Goal: Task Accomplishment & Management: Use online tool/utility

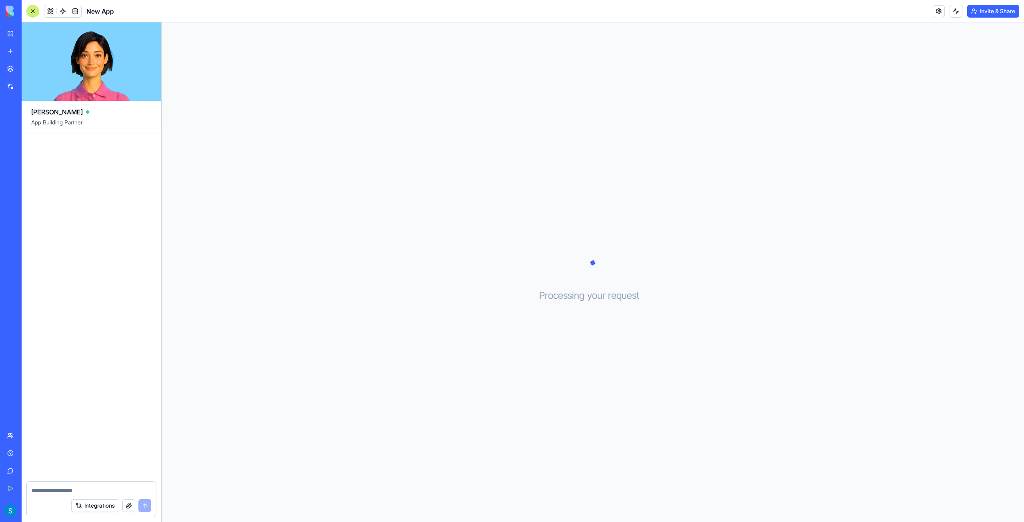
click at [522, 273] on div "Processing your request . . ." at bounding box center [593, 272] width 863 height 500
click at [687, 259] on div "Processing your request . . ." at bounding box center [593, 272] width 863 height 500
click at [12, 34] on link "My Workspace" at bounding box center [18, 34] width 32 height 16
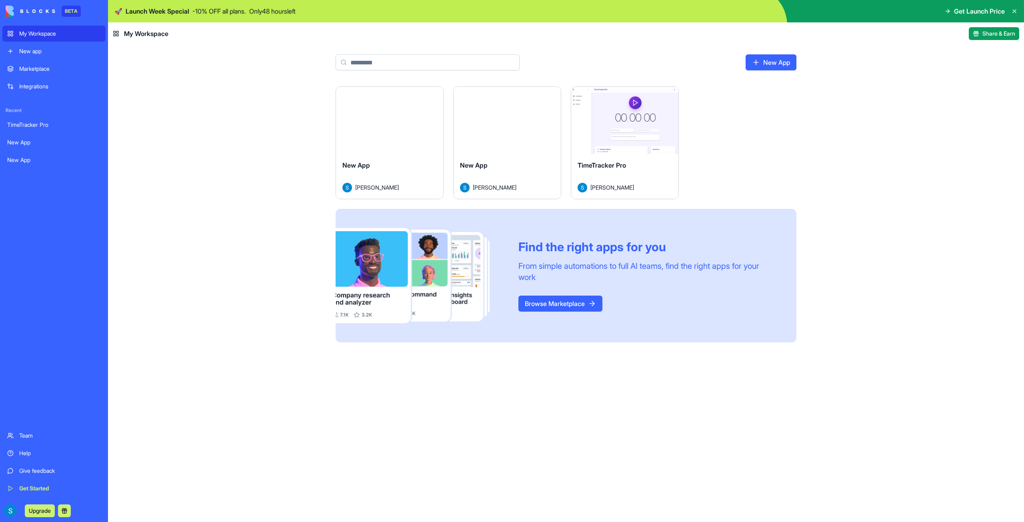
click at [50, 35] on div "My Workspace" at bounding box center [60, 34] width 82 height 8
click at [267, 160] on div "Launch New App Shawn Park Launch New App Shawn Park Launch TimeTracker Pro Shaw…" at bounding box center [566, 304] width 916 height 436
click at [514, 160] on div "New App Shawn Park" at bounding box center [507, 176] width 107 height 45
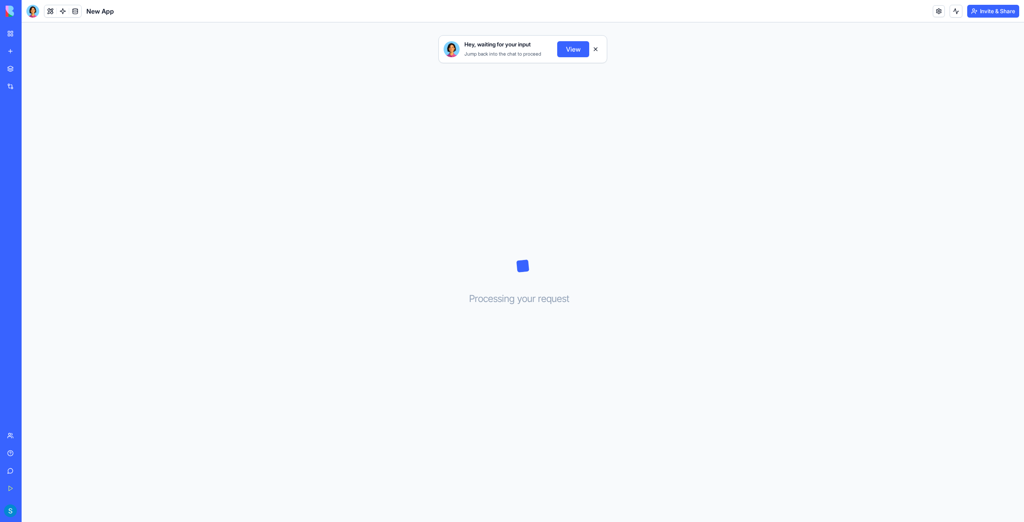
click at [578, 53] on button "View" at bounding box center [573, 49] width 32 height 16
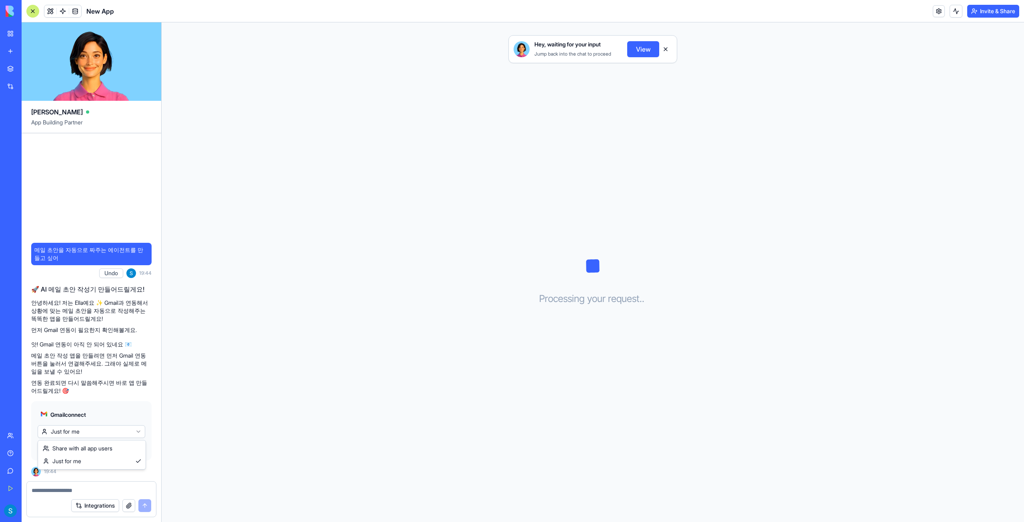
click at [122, 434] on html "BETA My Workspace New app Marketplace Integrations Recent TimeTracker Pro New A…" at bounding box center [512, 261] width 1024 height 522
click at [62, 451] on span "Connect" at bounding box center [55, 448] width 22 height 8
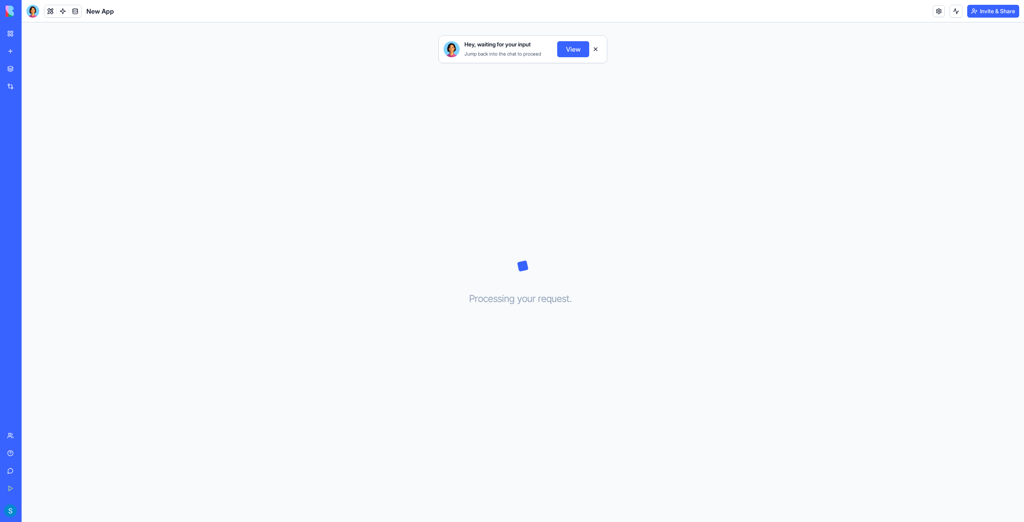
click at [567, 49] on button "View" at bounding box center [573, 49] width 32 height 16
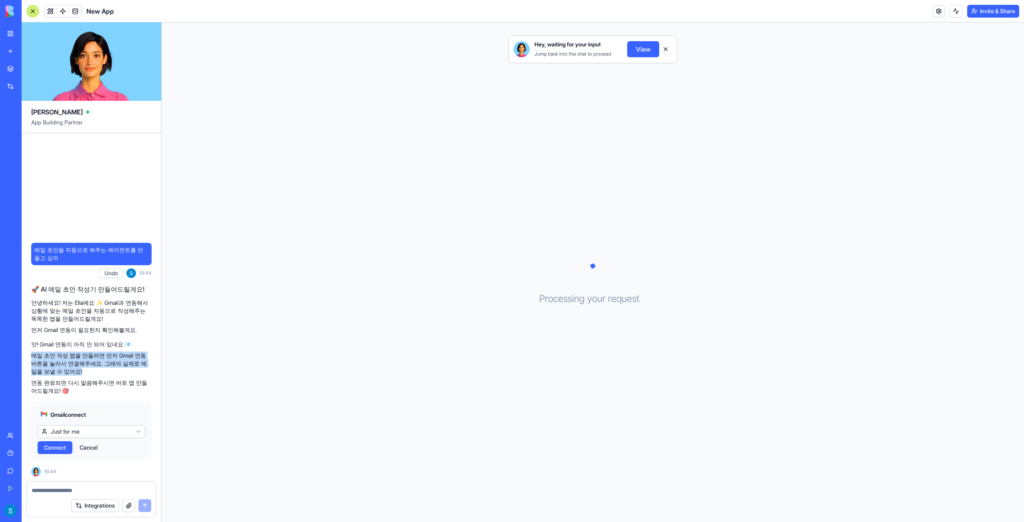
drag, startPoint x: 31, startPoint y: 354, endPoint x: 139, endPoint y: 372, distance: 109.5
click at [139, 372] on p "메일 초안 작성 앱을 만들려면 먼저 Gmail 연동 버튼을 눌러서 연결해주세요. 그래야 실제로 메일을 보낼 수 있어요!" at bounding box center [91, 364] width 120 height 24
click at [140, 436] on html "BETA My Workspace New app Marketplace Integrations Recent TimeTracker Pro New A…" at bounding box center [512, 261] width 1024 height 522
click at [81, 451] on span "Connect & Share" at bounding box center [65, 448] width 43 height 8
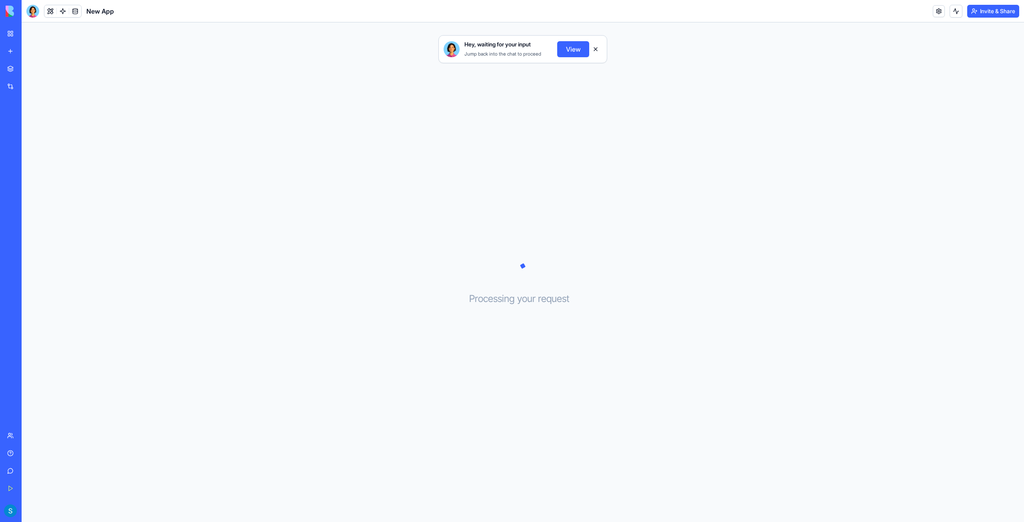
click at [571, 47] on button "View" at bounding box center [573, 49] width 32 height 16
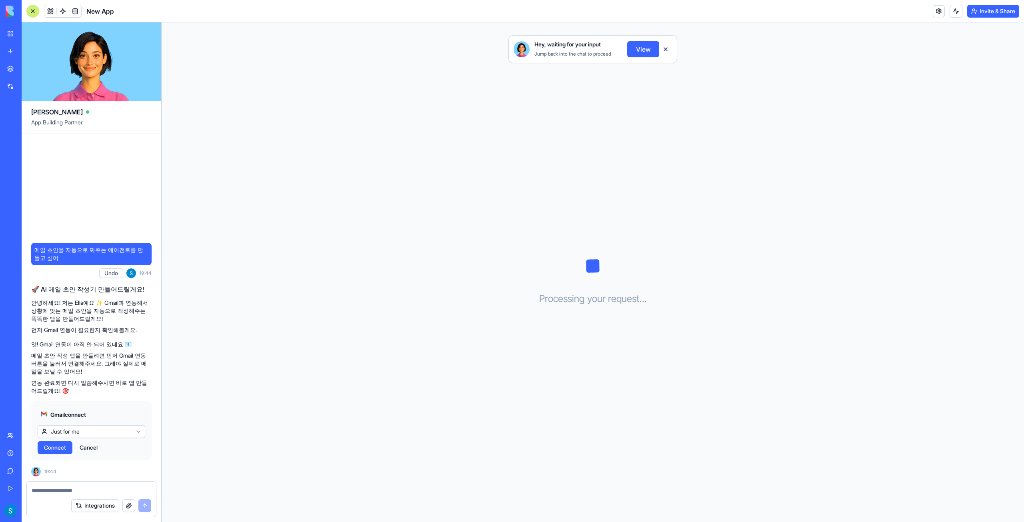
click at [44, 450] on span "Connect" at bounding box center [55, 448] width 22 height 8
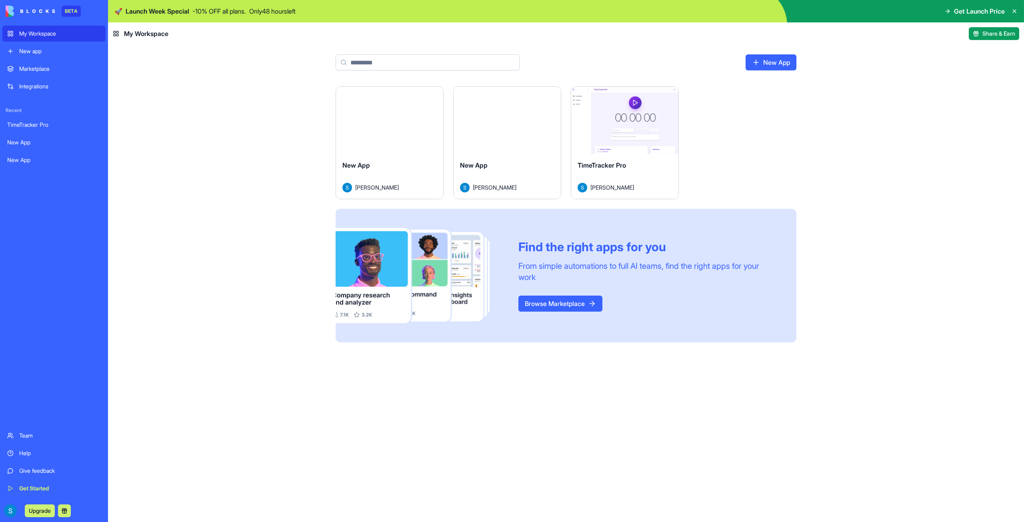
click at [415, 163] on div "New App" at bounding box center [390, 171] width 94 height 22
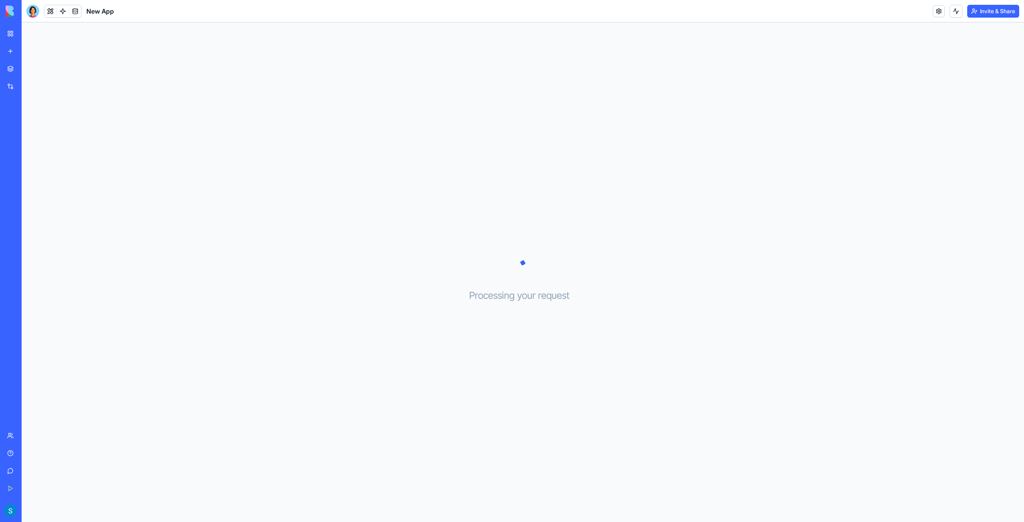
click at [251, 268] on div "Processing your request . . ." at bounding box center [523, 272] width 1003 height 500
